Goal: Information Seeking & Learning: Understand process/instructions

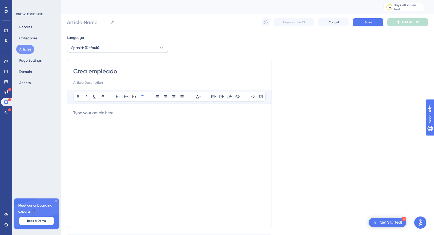
type input "Crea empleados"
click at [104, 75] on input "Crea empleados" at bounding box center [169, 71] width 192 height 8
click at [82, 72] on input "Crea empleados" at bounding box center [169, 71] width 192 height 8
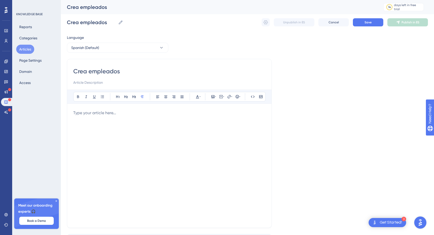
click at [82, 72] on input "Crea empleados" at bounding box center [169, 71] width 192 height 8
type input "Crea empleados"
click at [98, 81] on input at bounding box center [169, 82] width 192 height 6
paste input "Da de alta a una nueva persona con su información personal, laboral y salarial."
type input "Da de alta a una nueva persona con su información personal, laboral y salarial."
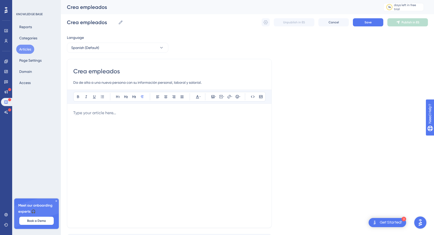
click at [105, 114] on p at bounding box center [169, 113] width 192 height 6
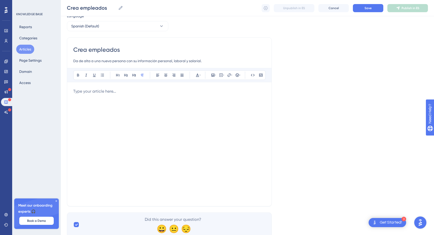
scroll to position [19, 0]
click at [261, 76] on icon at bounding box center [261, 76] width 4 height 4
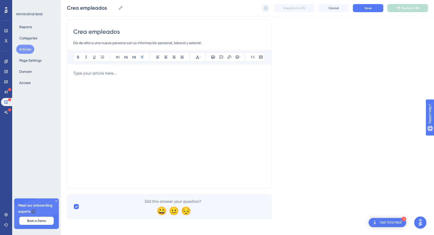
scroll to position [38, 0]
click at [251, 56] on icon at bounding box center [253, 57] width 4 height 4
click at [255, 58] on icon at bounding box center [253, 57] width 4 height 4
click at [253, 57] on icon at bounding box center [253, 57] width 4 height 4
